Goal: Task Accomplishment & Management: Use online tool/utility

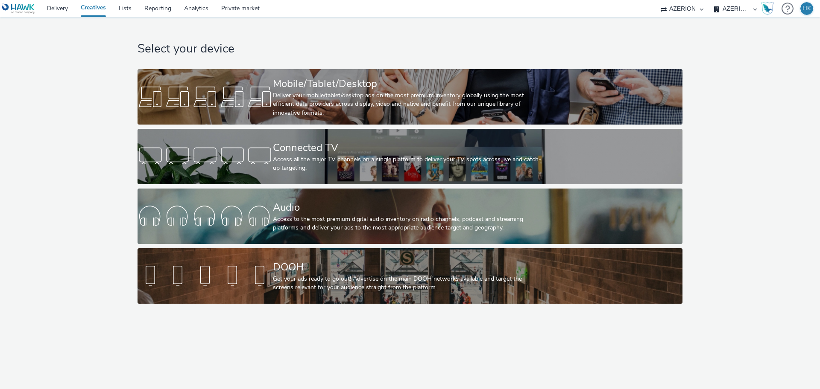
select select "79162ed7-0017-4339-93b0-3399b708648f"
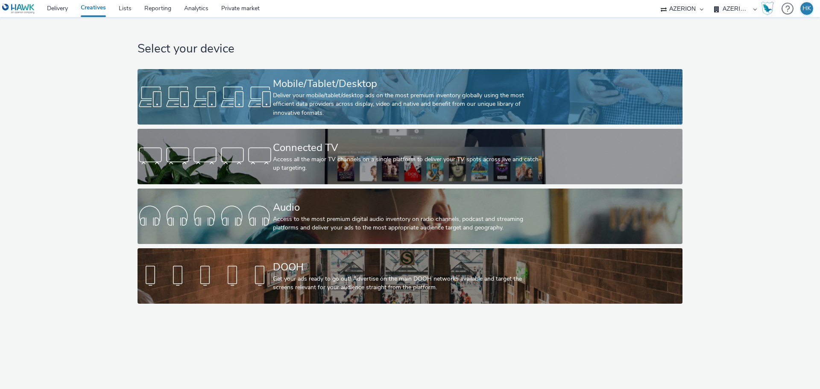
click at [371, 91] on div "Mobile/Tablet/Desktop" at bounding box center [408, 83] width 271 height 15
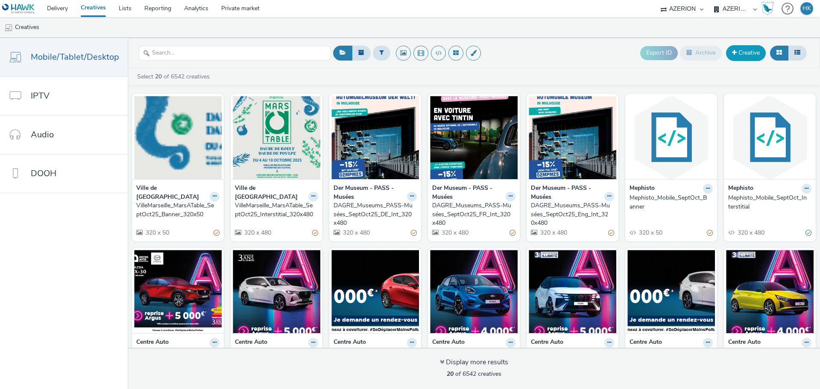
click at [750, 55] on link "Creative" at bounding box center [746, 52] width 40 height 15
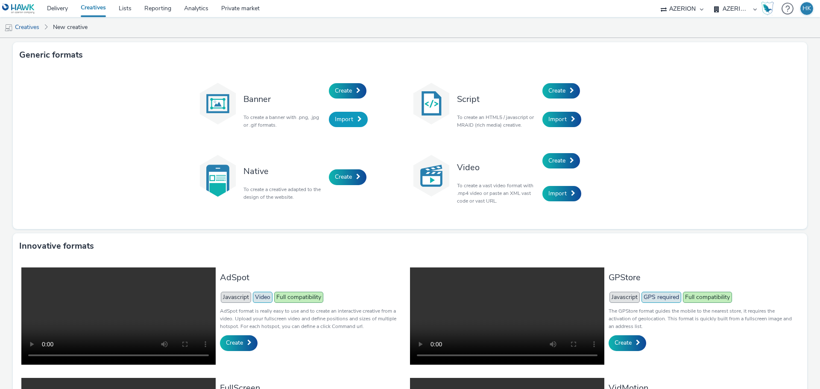
click at [351, 122] on link "Import" at bounding box center [348, 119] width 39 height 15
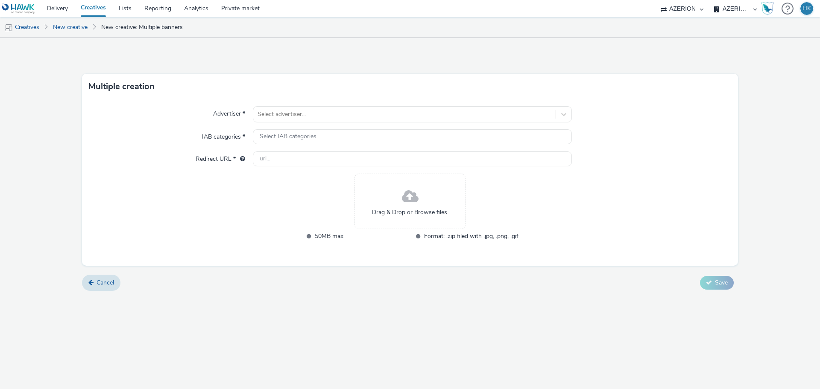
click at [385, 199] on div "Drag & Drop or Browse files." at bounding box center [409, 202] width 111 height 56
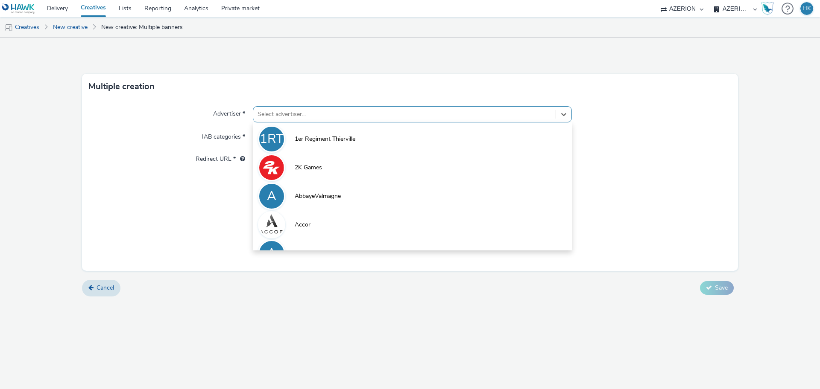
click at [303, 113] on div at bounding box center [404, 114] width 294 height 10
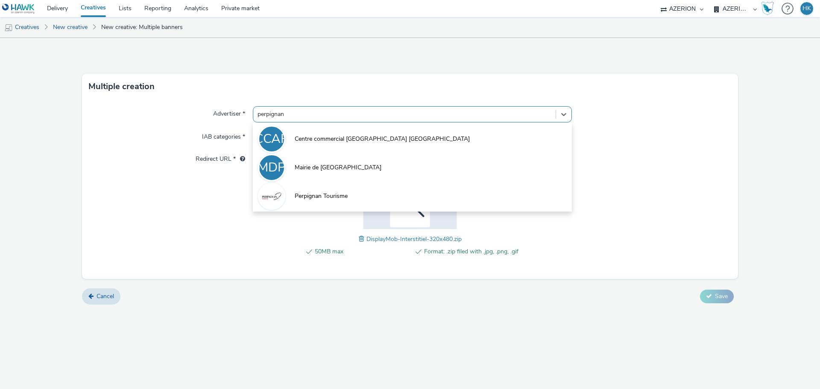
type input "perpignan"
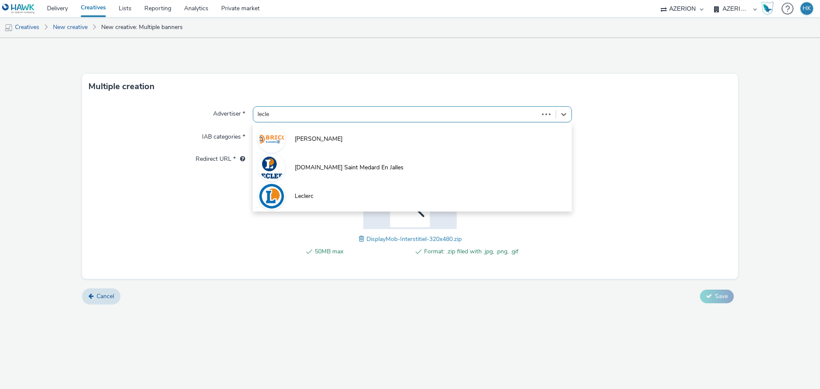
type input "lecler"
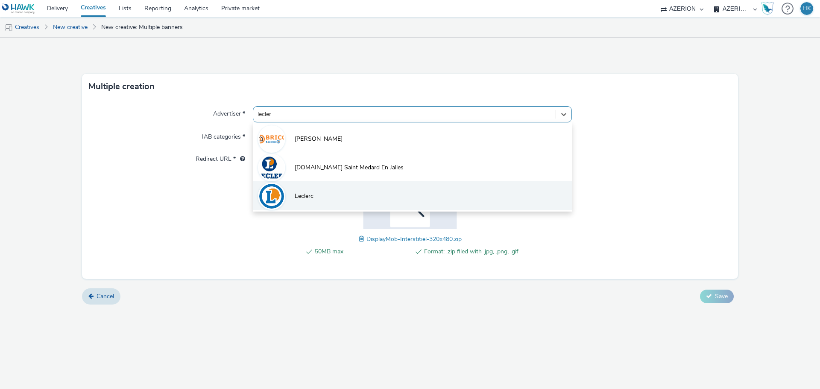
click at [333, 201] on li "Leclerc" at bounding box center [412, 195] width 319 height 29
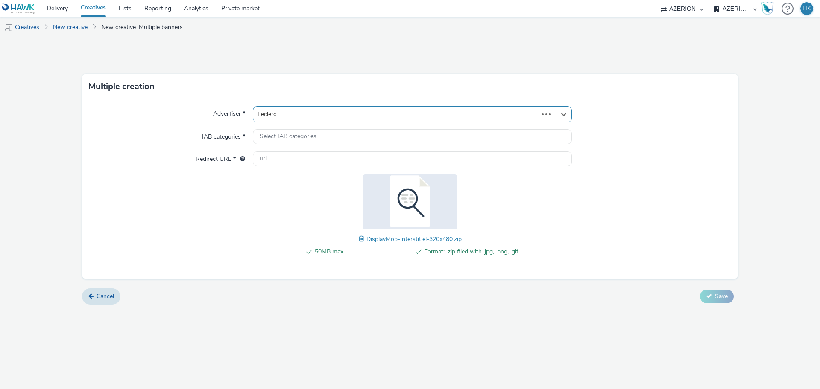
type input "[URL][PERSON_NAME][DOMAIN_NAME]"
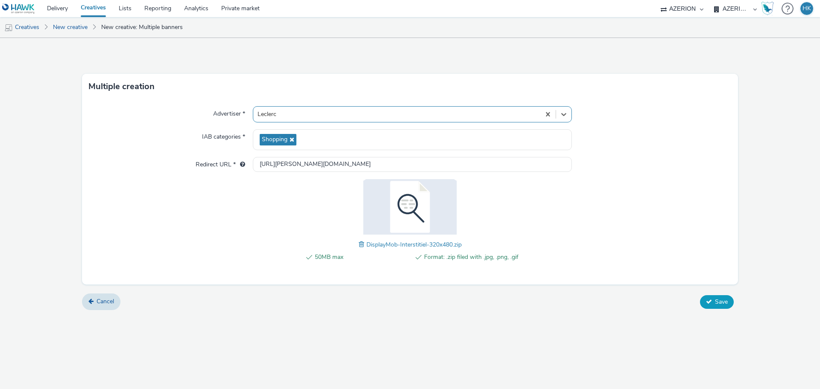
click at [720, 302] on span "Save" at bounding box center [721, 302] width 13 height 8
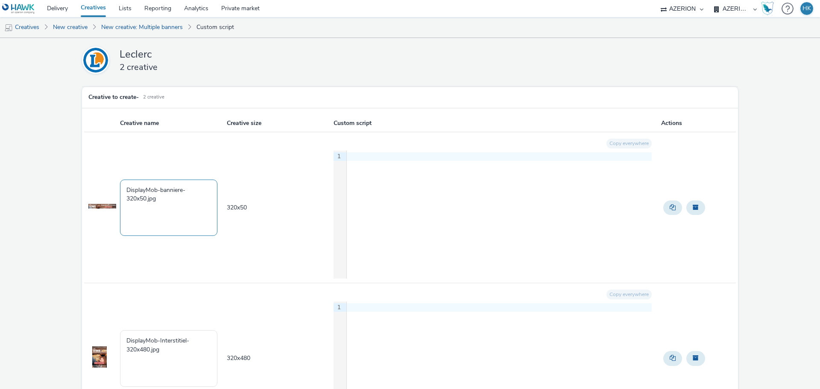
drag, startPoint x: 162, startPoint y: 202, endPoint x: 25, endPoint y: 171, distance: 140.1
click at [19, 174] on div "[PERSON_NAME] 2 creative Creative to create - 2 Creative Creative name Creative…" at bounding box center [410, 256] width 820 height 437
paste textarea "FR_CMIMedia_Leclerc_Perpignan_FoireAuxVins_Mobile"
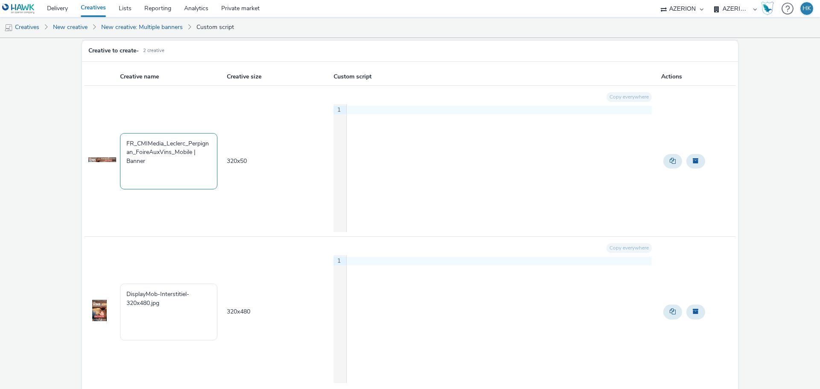
scroll to position [86, 0]
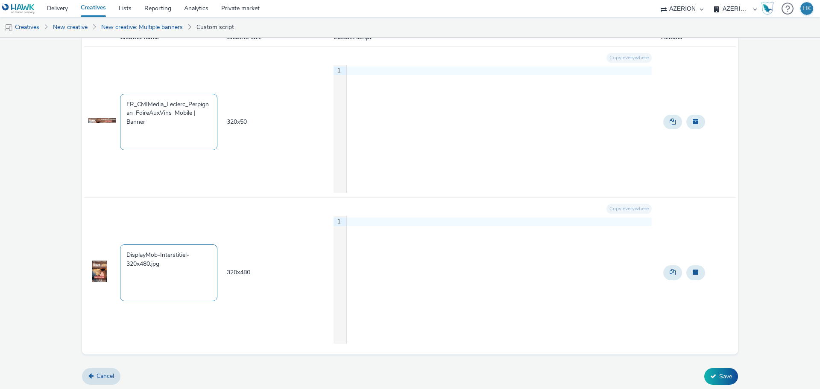
type textarea "FR_CMIMedia_Leclerc_Perpignan_FoireAuxVins_Mobile | Banner"
drag, startPoint x: 184, startPoint y: 272, endPoint x: 70, endPoint y: 239, distance: 118.2
click at [70, 239] on div "[PERSON_NAME] 2 creative Creative to create - 2 Creative Creative name Creative…" at bounding box center [410, 170] width 820 height 437
paste textarea "FR_CMIMedia_Leclerc_Perpignan_FoireAuxVins_Mobile"
type textarea "FR_CMIMedia_Leclerc_Perpignan_FoireAuxVins_Mobile | Interstitial"
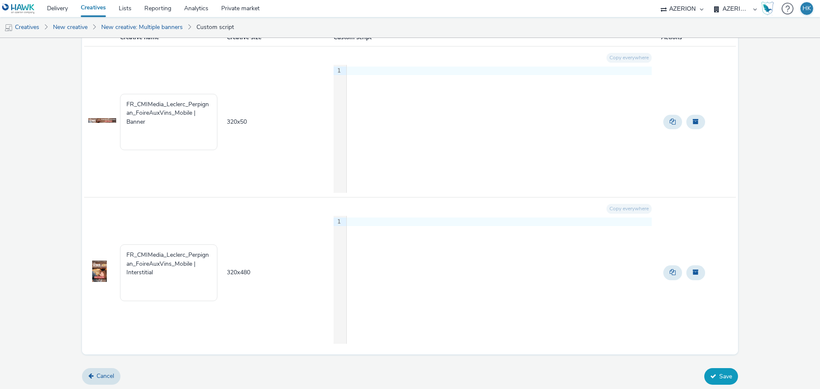
click at [717, 377] on button "Save" at bounding box center [721, 377] width 34 height 16
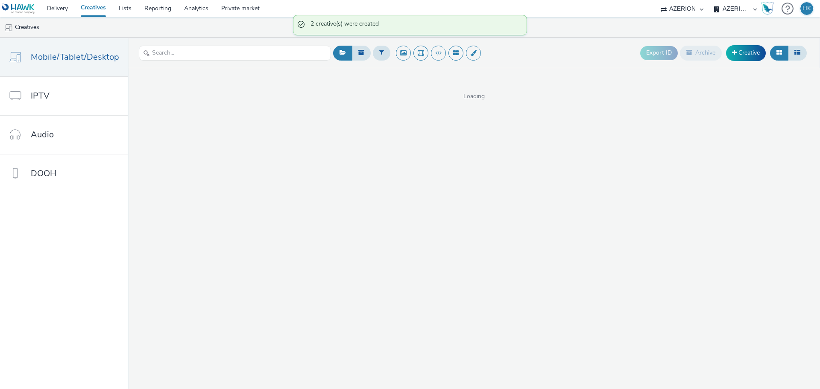
click at [98, 10] on link "Creatives" at bounding box center [93, 8] width 38 height 17
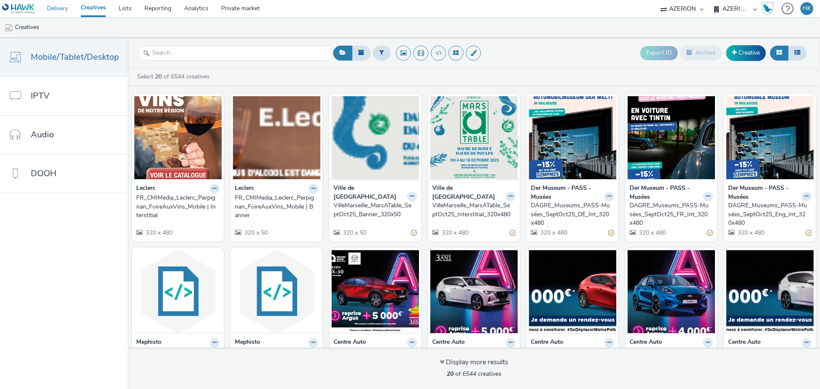
click at [62, 10] on link "Delivery" at bounding box center [58, 8] width 34 height 17
